Goal: Browse casually

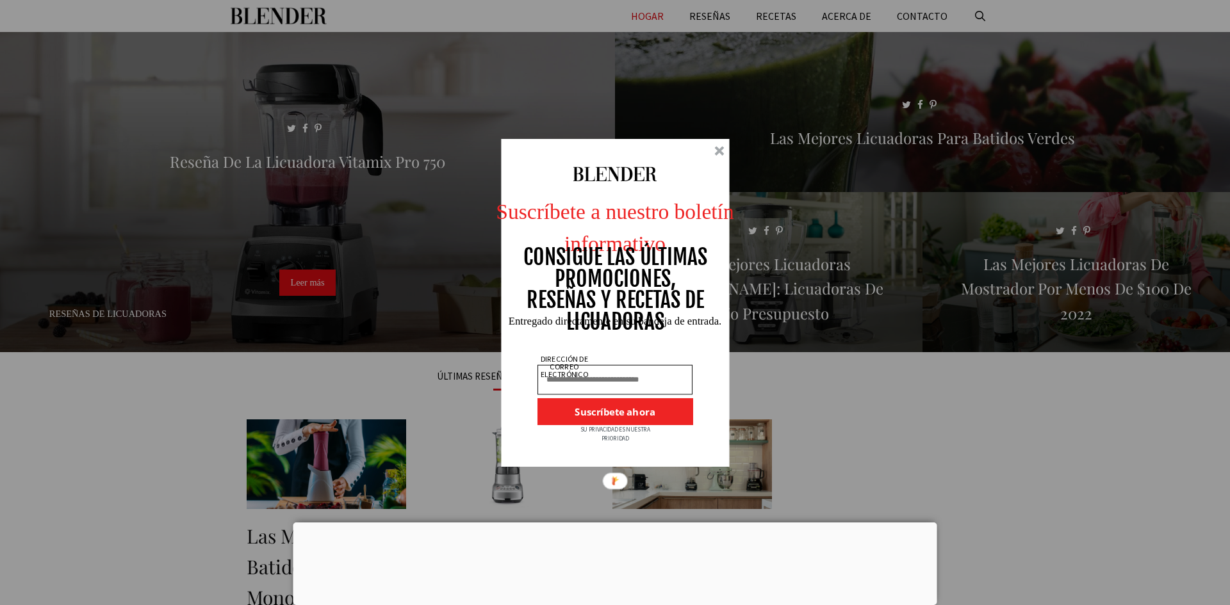
click at [722, 157] on div at bounding box center [615, 303] width 229 height 328
click at [722, 151] on div at bounding box center [719, 151] width 10 height 10
